Goal: Contribute content: Add original content to the website for others to see

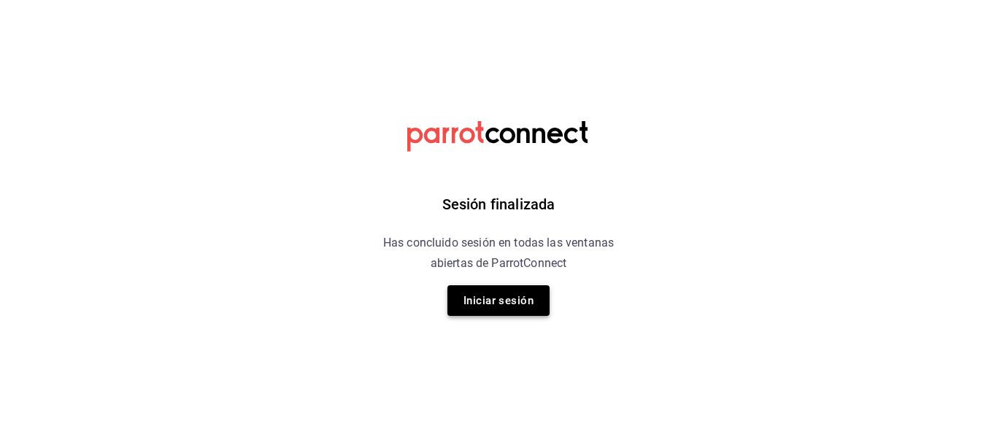
click at [505, 304] on button "Iniciar sesión" at bounding box center [499, 300] width 102 height 31
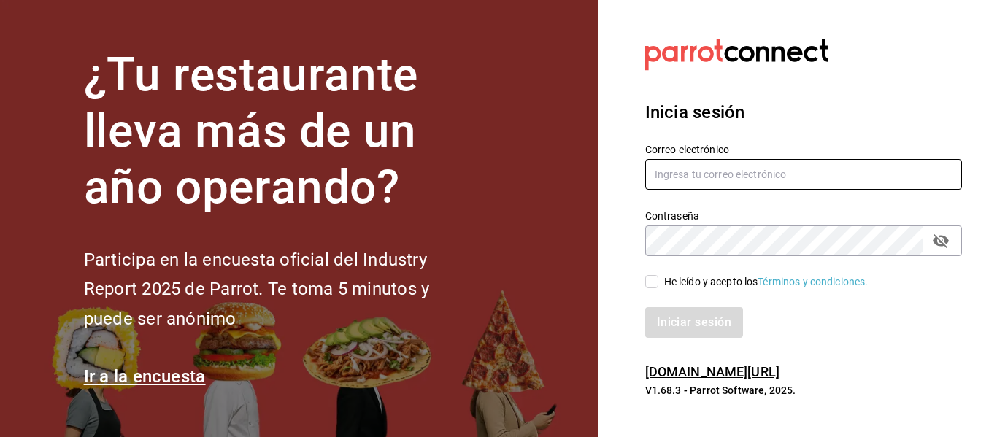
type input "[PERSON_NAME][EMAIL_ADDRESS][DOMAIN_NAME]"
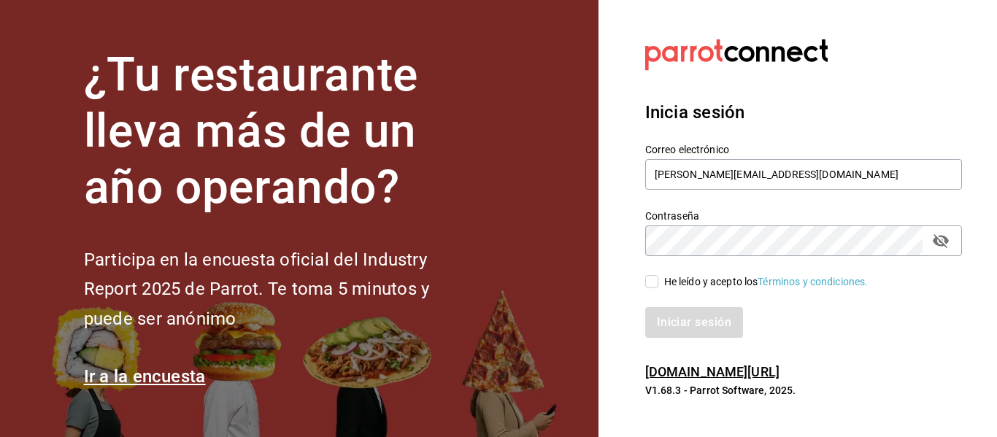
click at [658, 286] on input "He leído y acepto los Términos y condiciones." at bounding box center [651, 281] width 13 height 13
checkbox input "true"
click at [687, 324] on button "Iniciar sesión" at bounding box center [694, 322] width 99 height 31
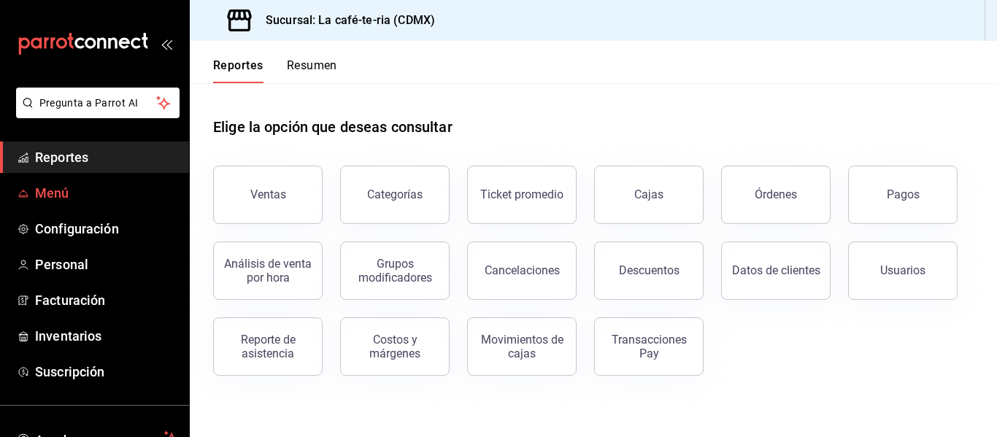
click at [87, 196] on span "Menú" at bounding box center [106, 193] width 142 height 20
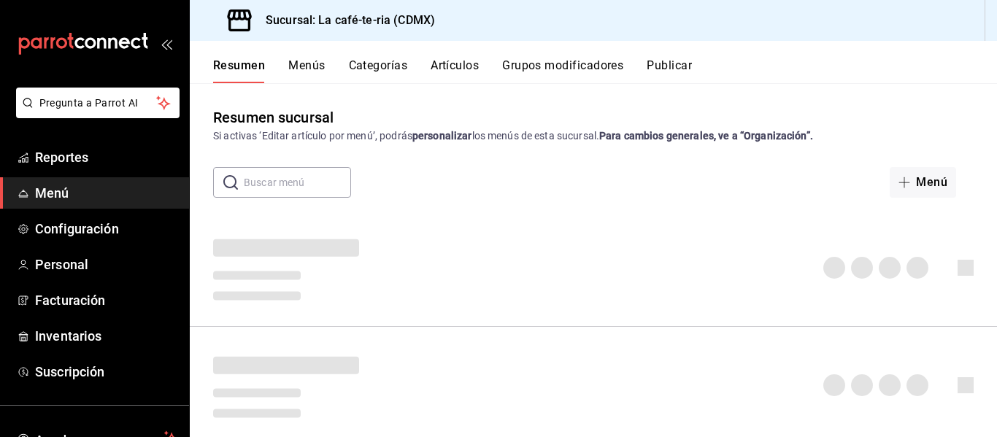
click at [434, 68] on button "Artículos" at bounding box center [455, 70] width 48 height 25
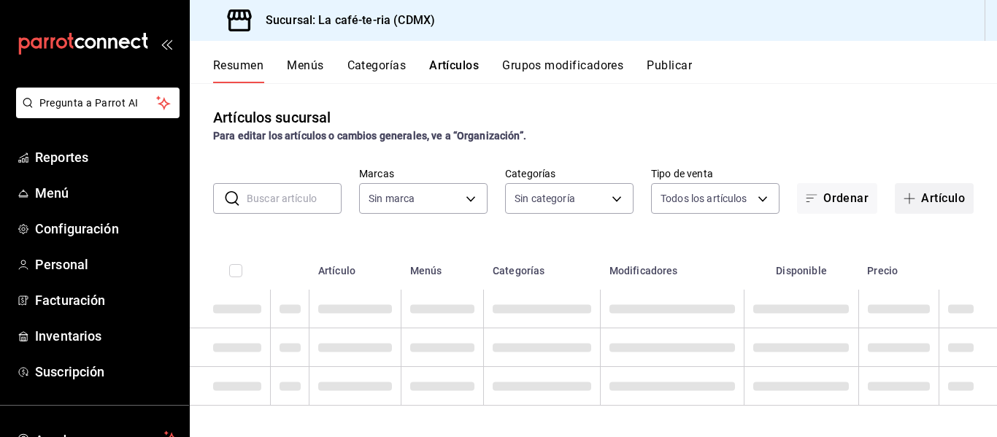
click at [913, 204] on button "Artículo" at bounding box center [934, 198] width 79 height 31
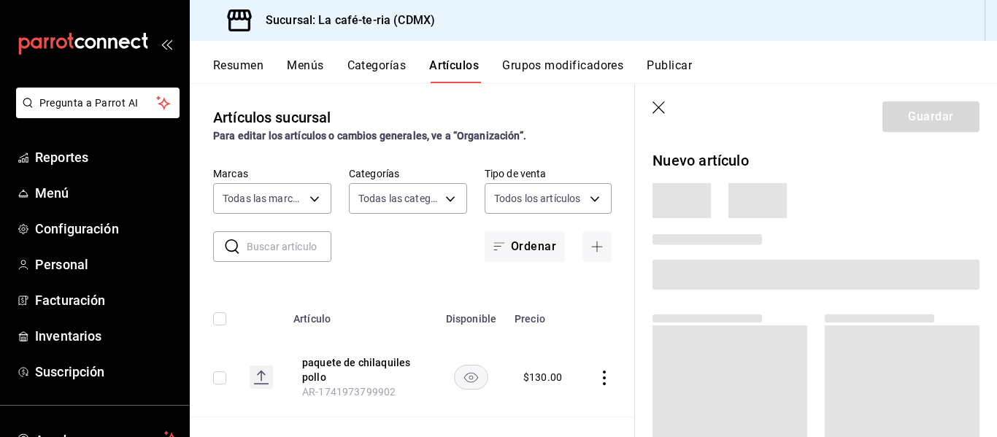
type input "bce96378-9a81-44c6-a4e6-b104169106e6"
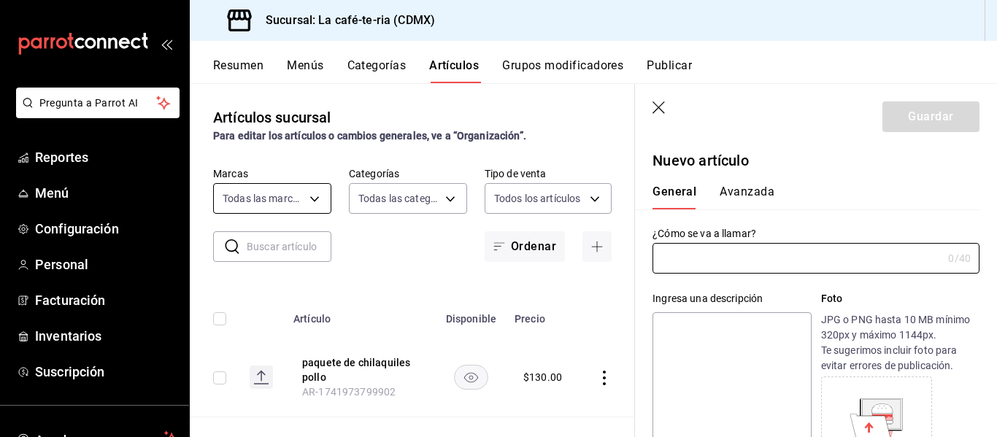
click at [266, 201] on body "Pregunta a Parrot AI Reportes Menú Configuración Personal Facturación Inventari…" at bounding box center [498, 218] width 997 height 437
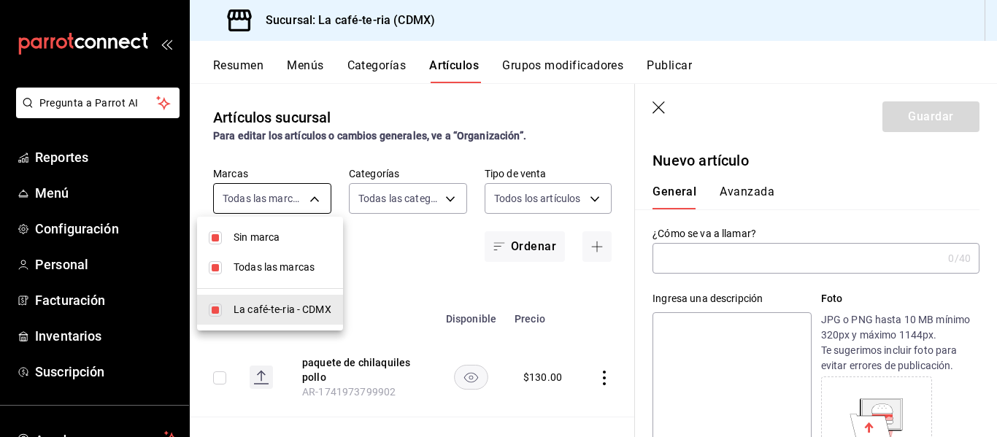
click at [266, 201] on div at bounding box center [498, 218] width 997 height 437
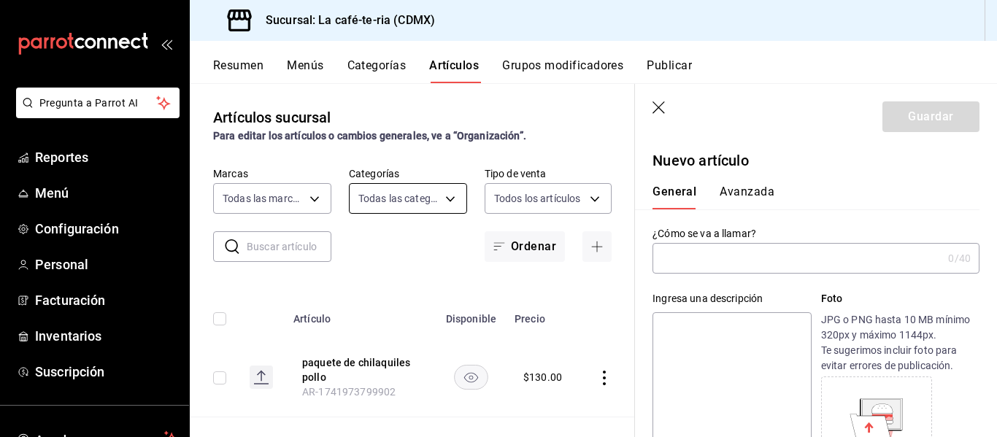
click at [408, 193] on body "Pregunta a Parrot AI Reportes Menú Configuración Personal Facturación Inventari…" at bounding box center [498, 218] width 997 height 437
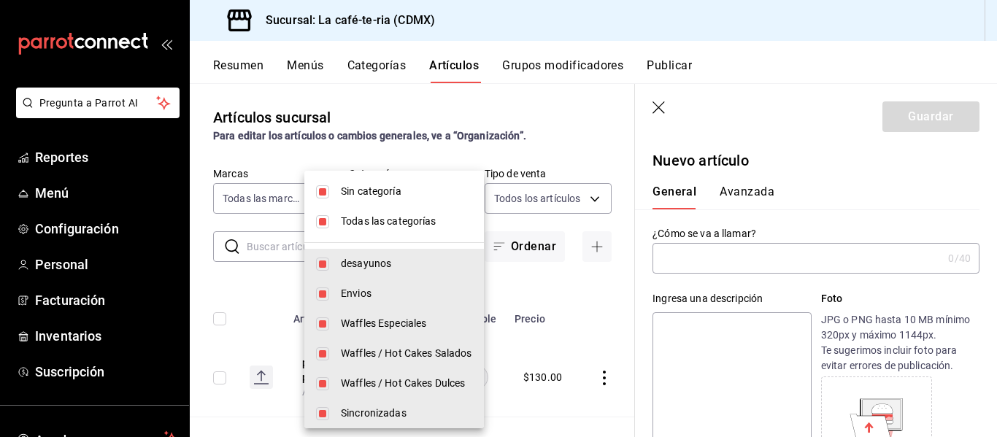
click at [348, 297] on span "Envios" at bounding box center [406, 293] width 131 height 15
type input "2e336543-87a6-4ff4-a759-0c34eeaf0118,fd22c8cc-e152-4131-aee3-aa3d456a6b5a,d8608…"
checkbox input "false"
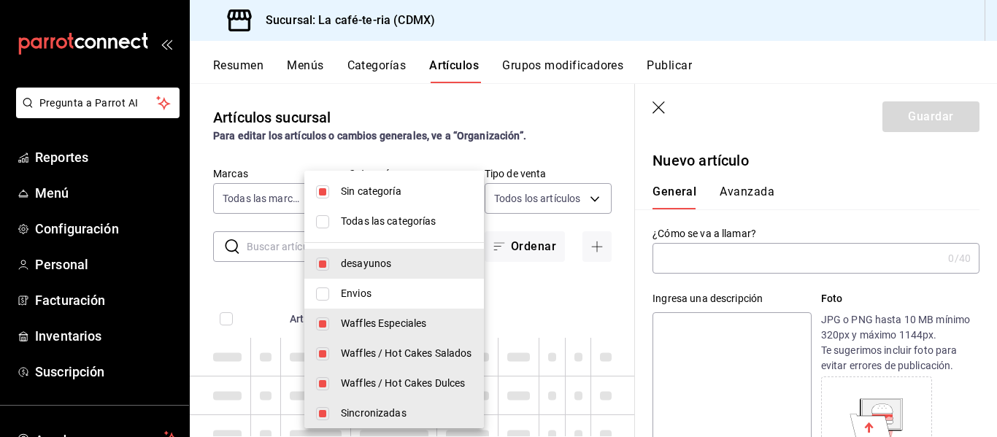
click at [348, 297] on span "Envios" at bounding box center [406, 293] width 131 height 15
type input "2e336543-87a6-4ff4-a759-0c34eeaf0118,fd22c8cc-e152-4131-aee3-aa3d456a6b5a,d8608…"
checkbox input "true"
click at [559, 112] on div at bounding box center [498, 218] width 997 height 437
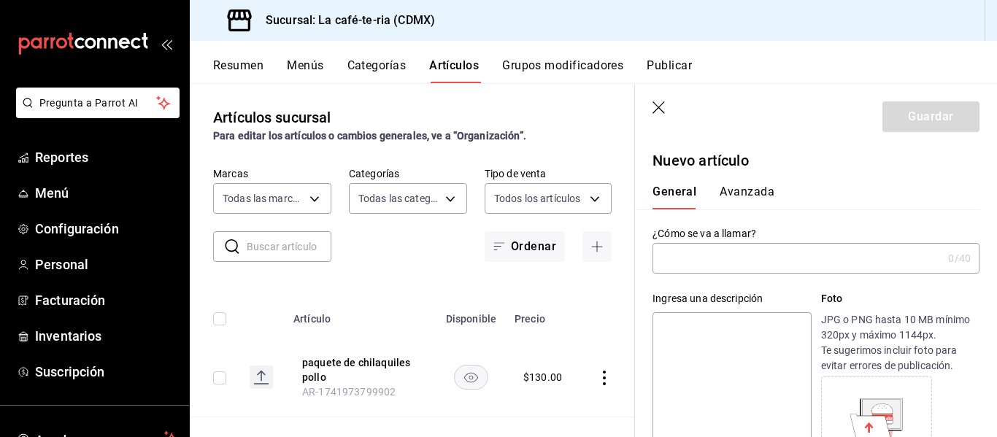
click at [699, 259] on input "text" at bounding box center [798, 258] width 290 height 29
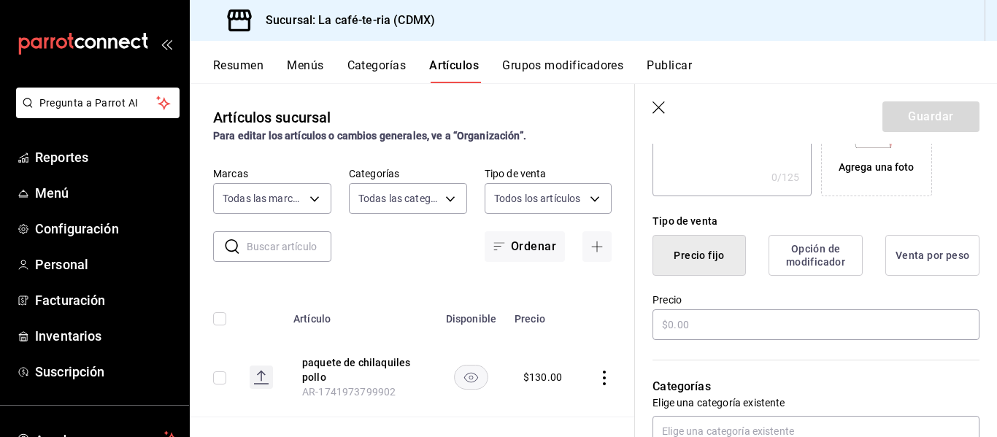
scroll to position [292, 0]
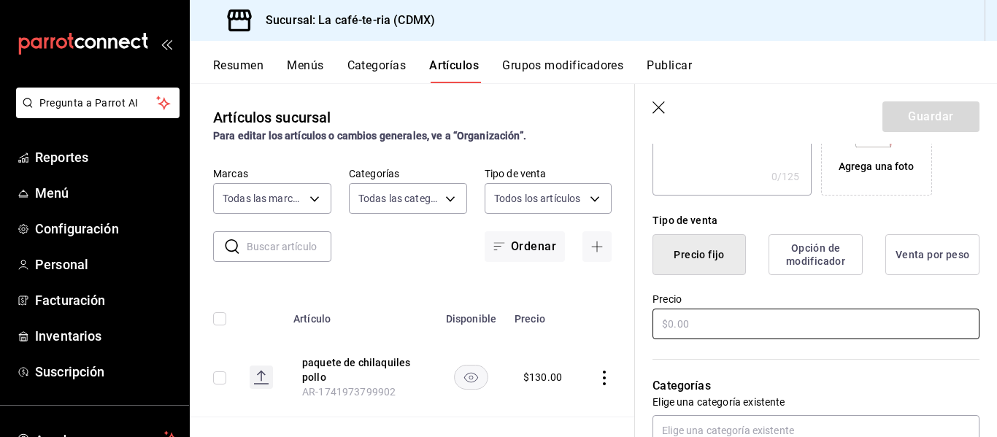
type input "Chicles"
click at [705, 337] on input "text" at bounding box center [816, 324] width 327 height 31
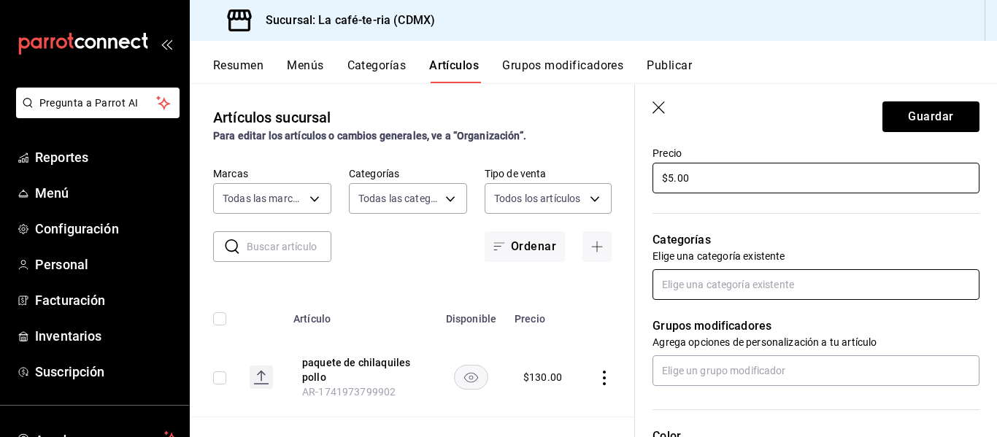
type input "$5.00"
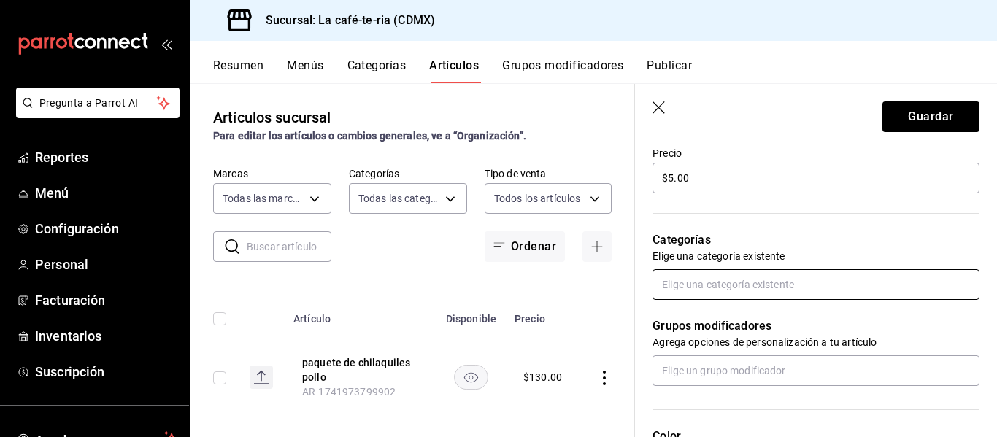
click at [738, 292] on body "Pregunta a Parrot AI Reportes Menú Configuración Personal Facturación Inventari…" at bounding box center [498, 218] width 997 height 437
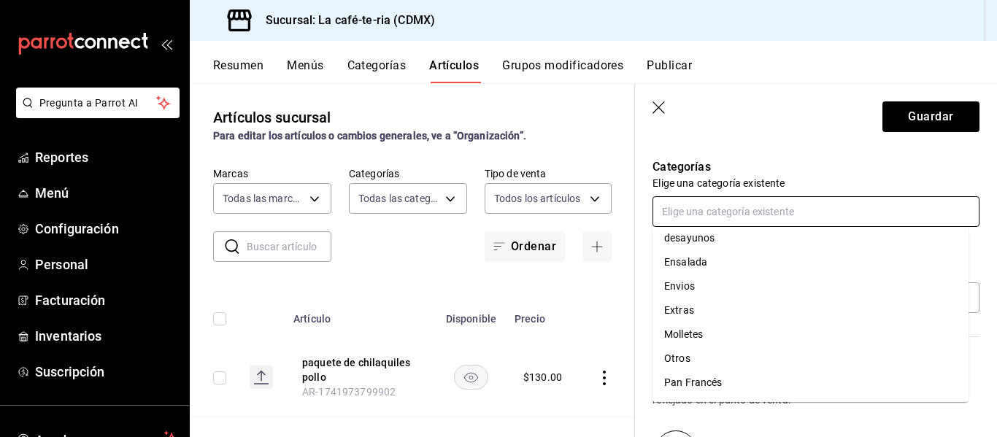
scroll to position [196, 0]
click at [710, 286] on li "Envios" at bounding box center [811, 289] width 316 height 24
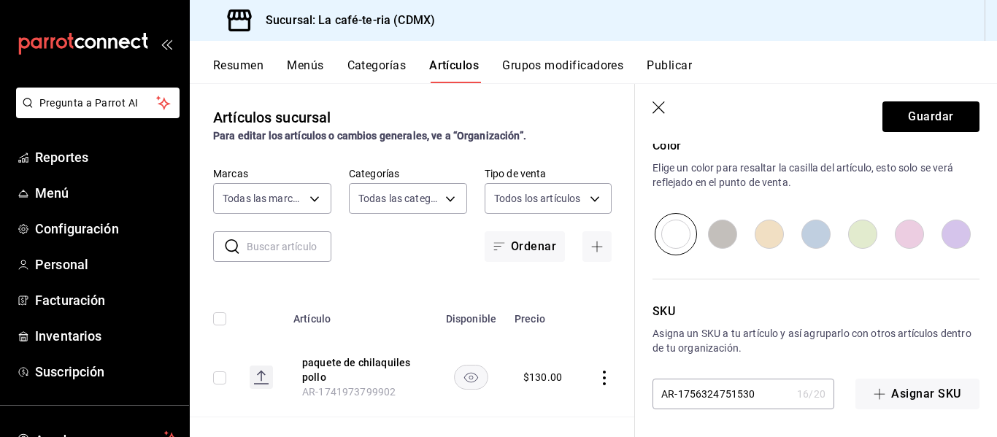
scroll to position [778, 0]
click at [914, 114] on button "Guardar" at bounding box center [931, 116] width 97 height 31
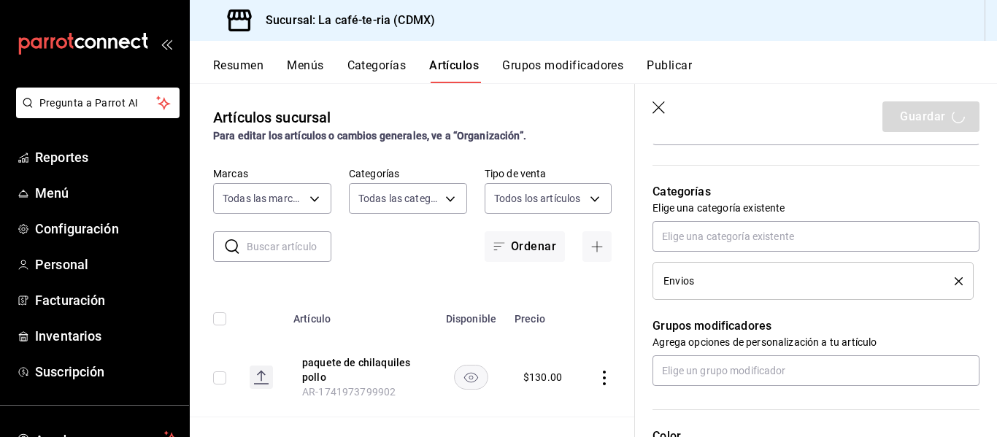
scroll to position [307, 0]
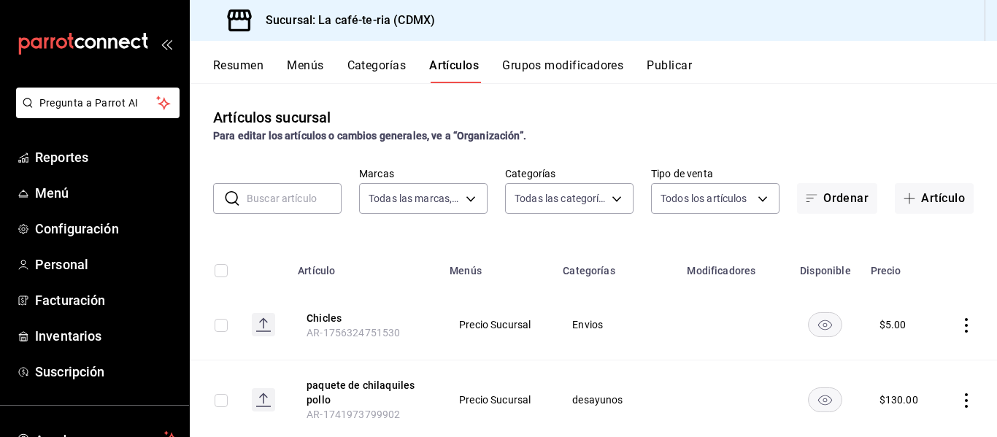
click at [676, 72] on button "Publicar" at bounding box center [669, 70] width 45 height 25
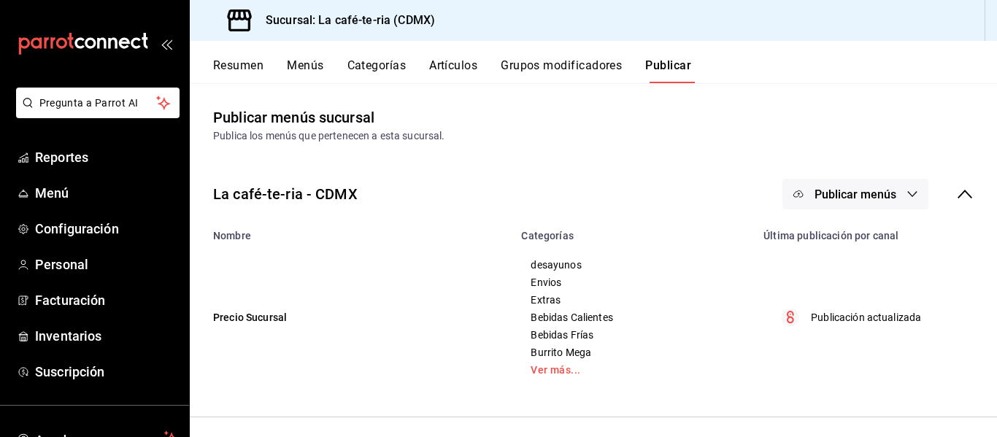
click at [852, 188] on span "Publicar menús" at bounding box center [856, 195] width 82 height 14
click at [863, 242] on span "Punto de venta" at bounding box center [877, 241] width 70 height 15
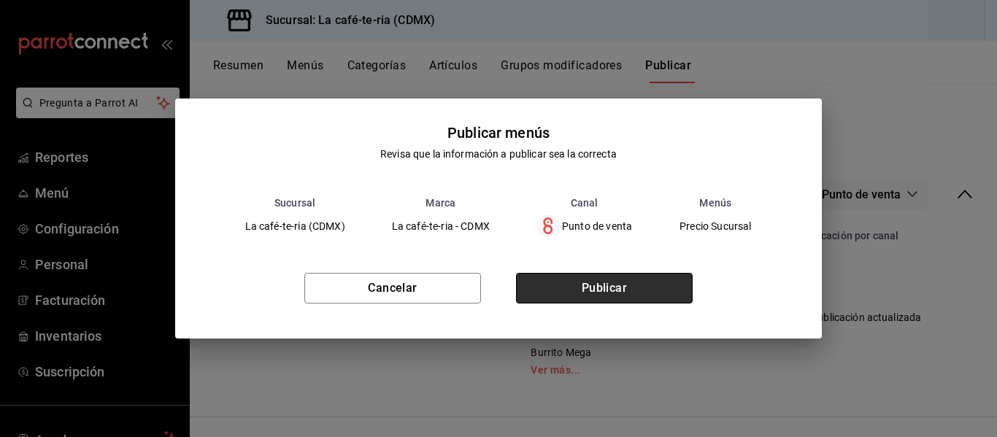
click at [652, 284] on button "Publicar" at bounding box center [604, 288] width 177 height 31
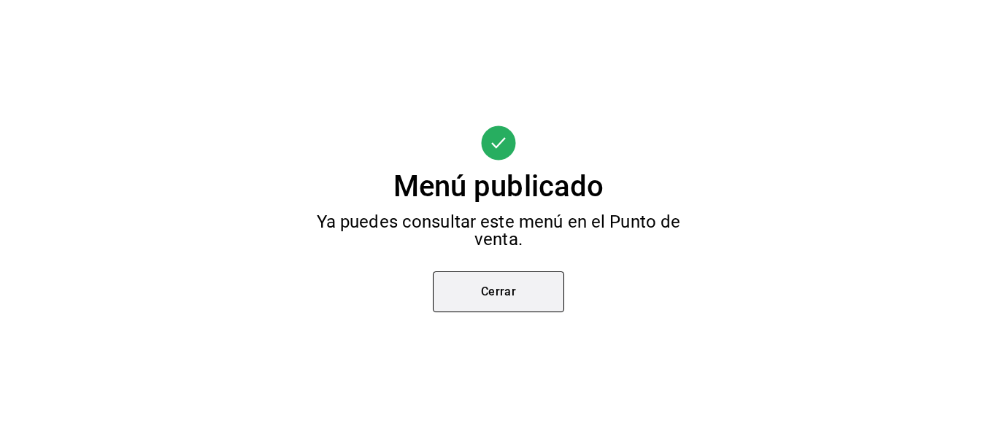
click at [494, 296] on button "Cerrar" at bounding box center [498, 292] width 131 height 41
